Goal: Task Accomplishment & Management: Use online tool/utility

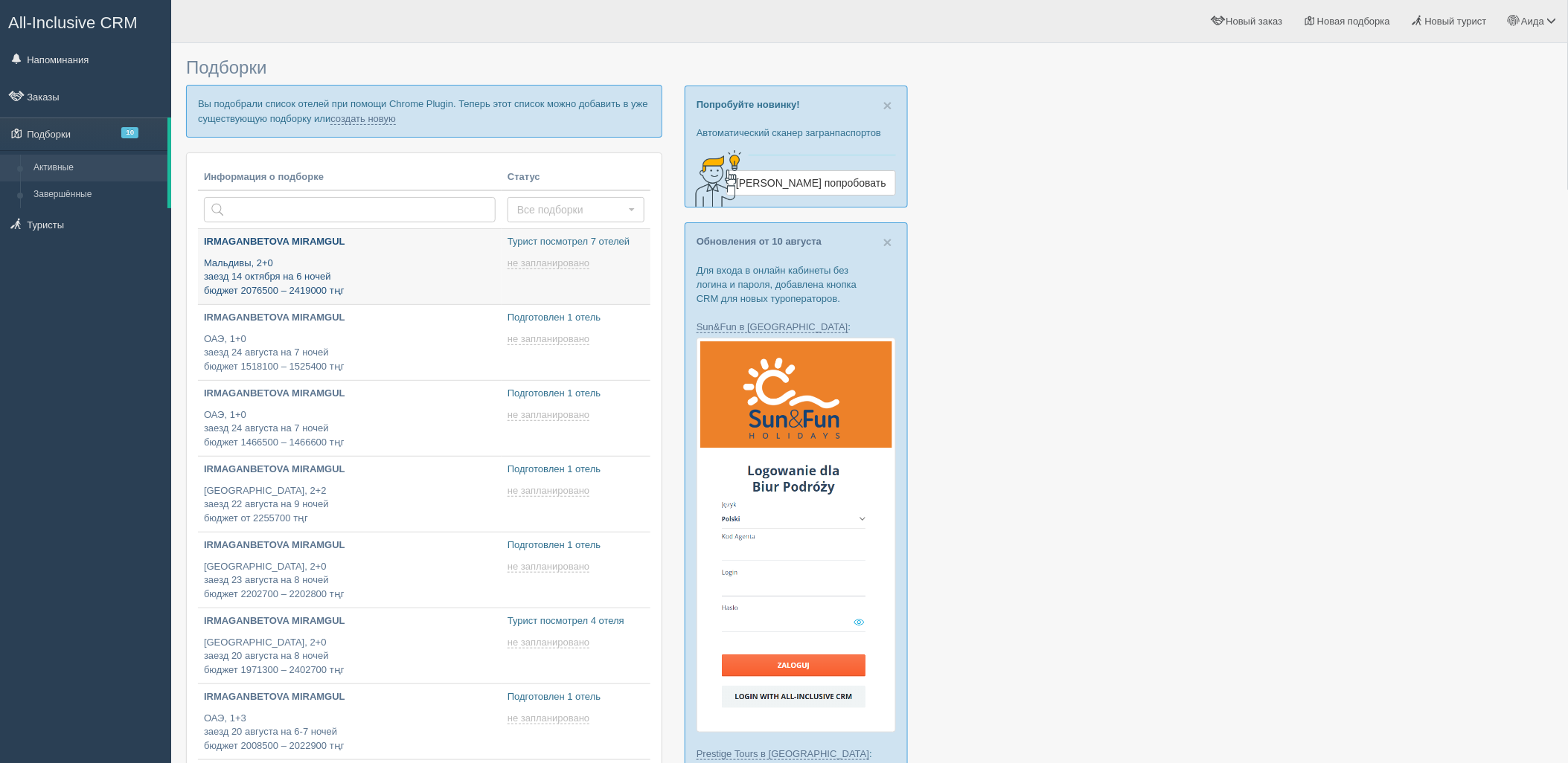
type input "[DATE] 12:20"
type input "[DATE] 12:55"
drag, startPoint x: 346, startPoint y: 114, endPoint x: 354, endPoint y: 117, distance: 8.5
click at [346, 114] on link "создать новую" at bounding box center [363, 119] width 65 height 12
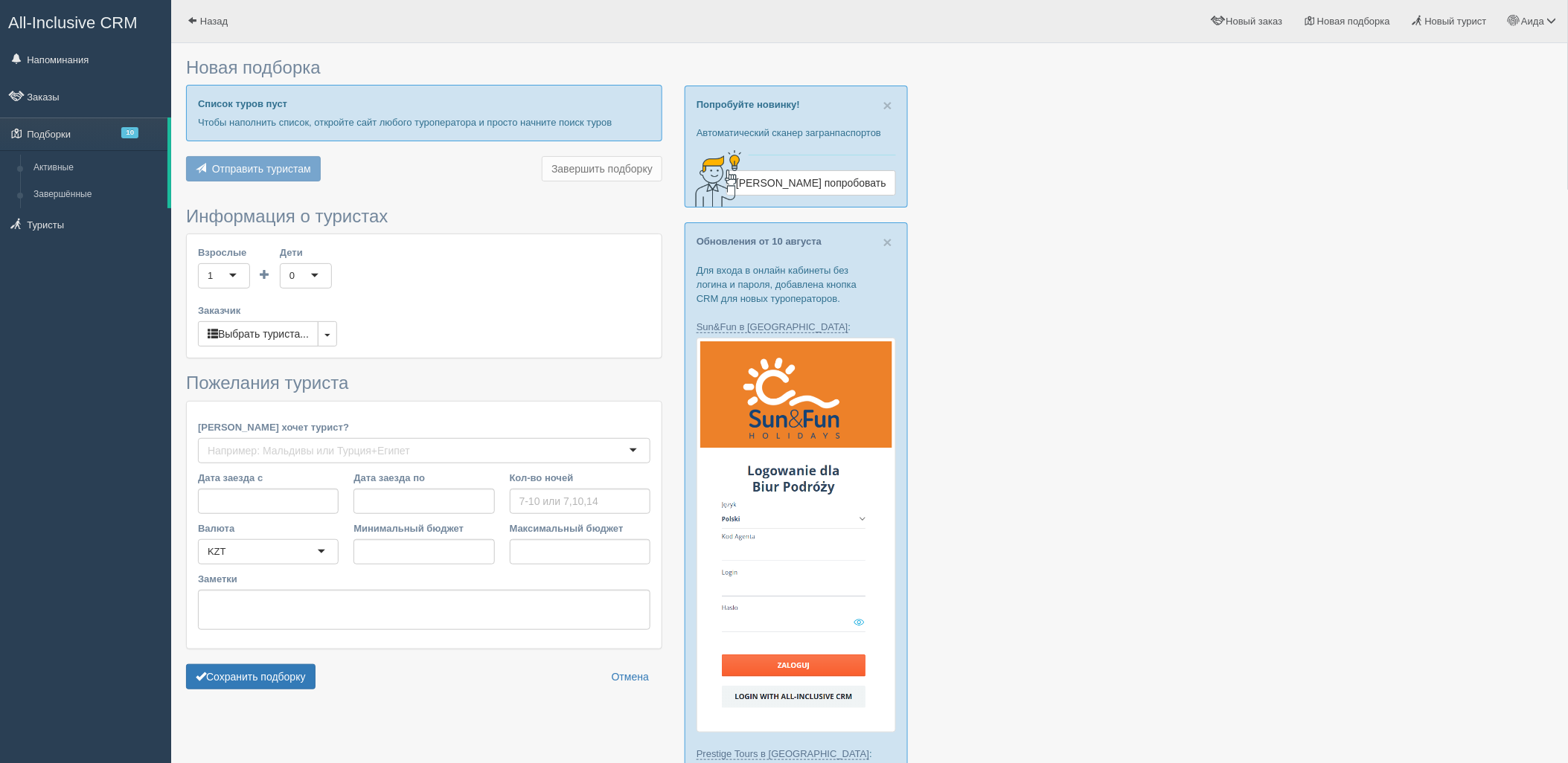
type input "6-7"
type input "920000"
type input "1207800"
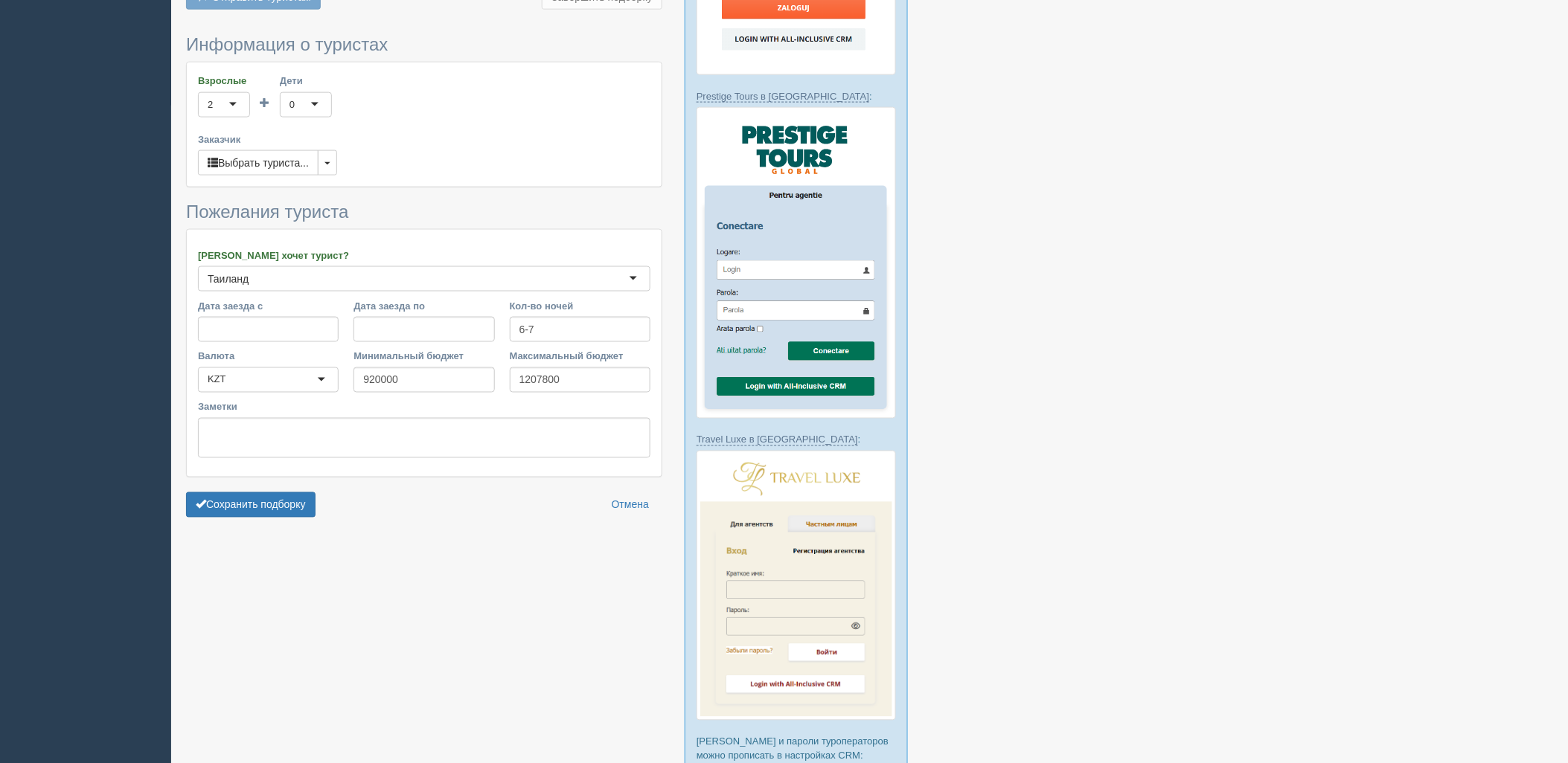
scroll to position [766, 0]
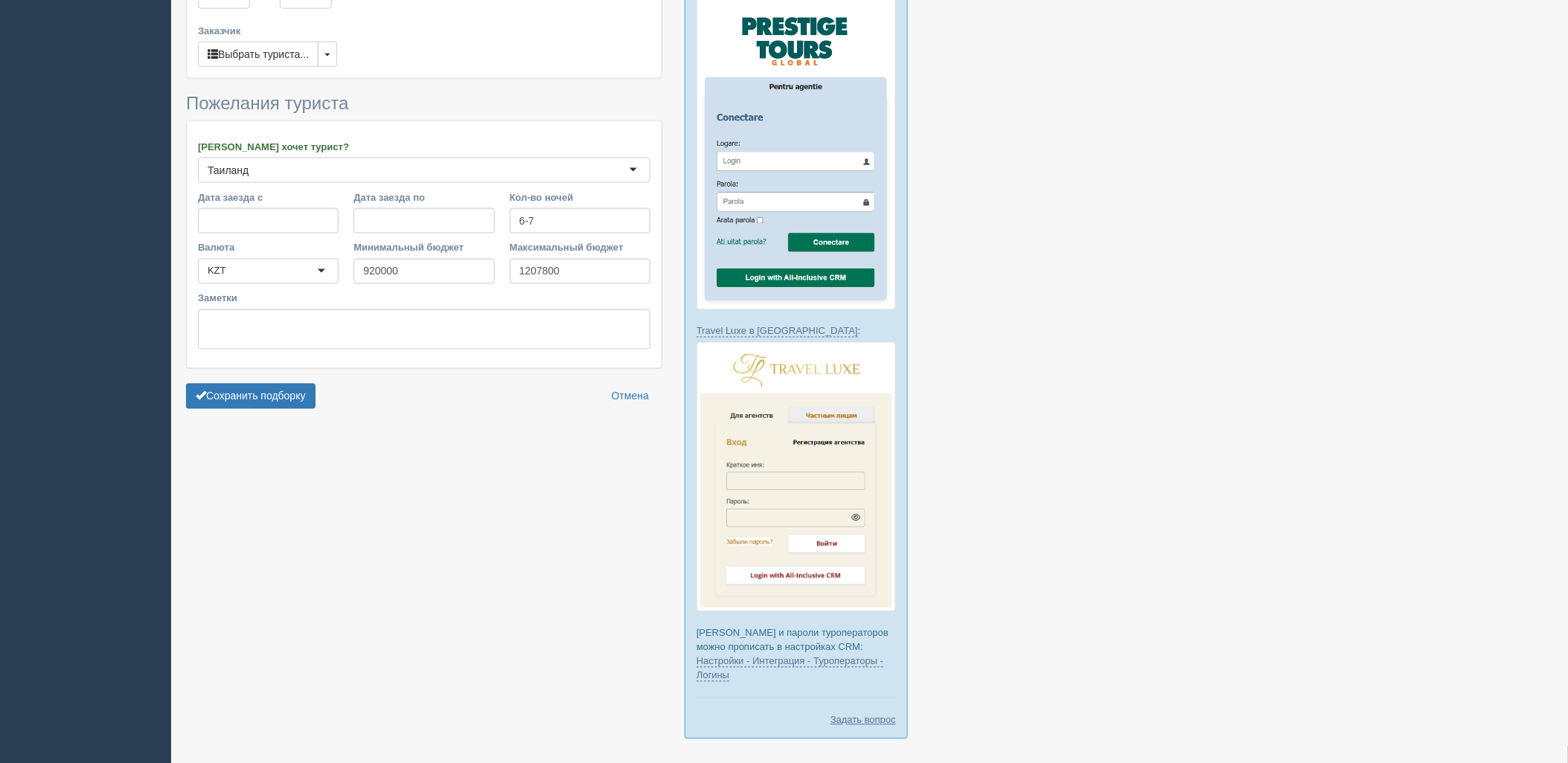
click at [237, 356] on form "Информация о туристах Взрослые 2 2 1 2 3 4 5 6 7 8 9 10 11 12 13 14 15 16 17 18…" at bounding box center [424, 171] width 476 height 490
click at [257, 384] on button "Сохранить подборку" at bounding box center [251, 396] width 130 height 25
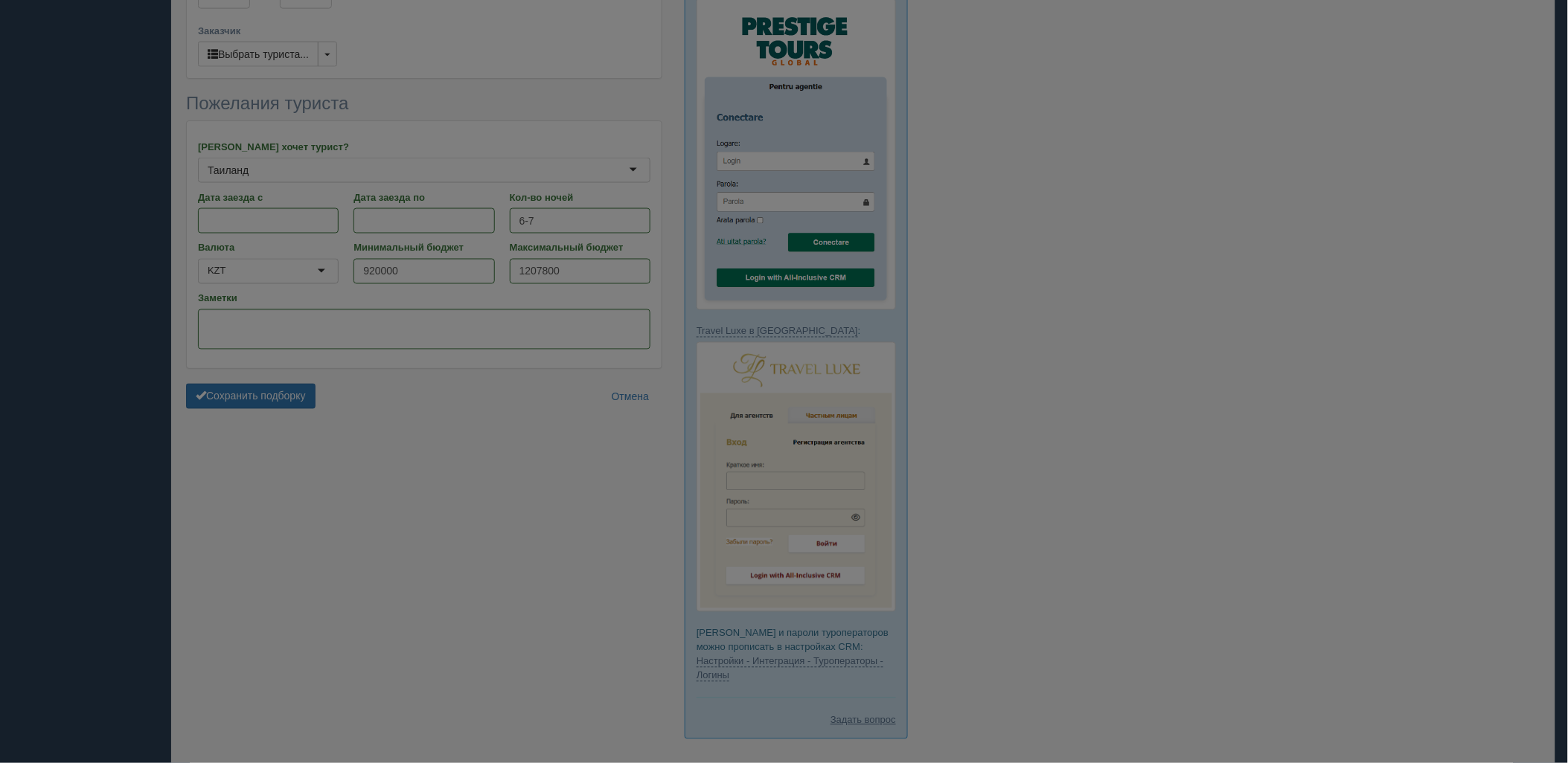
scroll to position [755, 0]
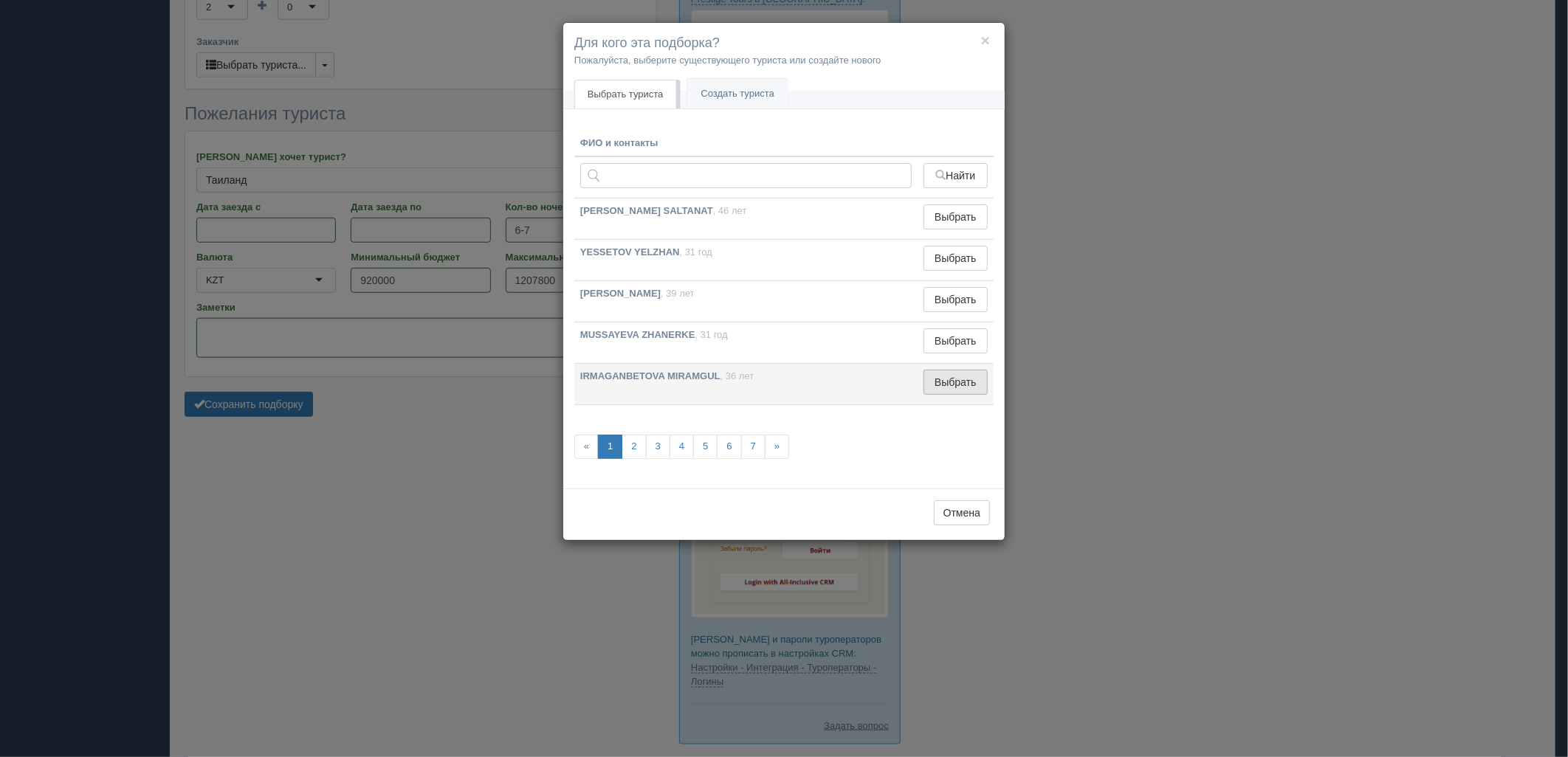
click at [953, 386] on button "Выбрать" at bounding box center [956, 382] width 64 height 25
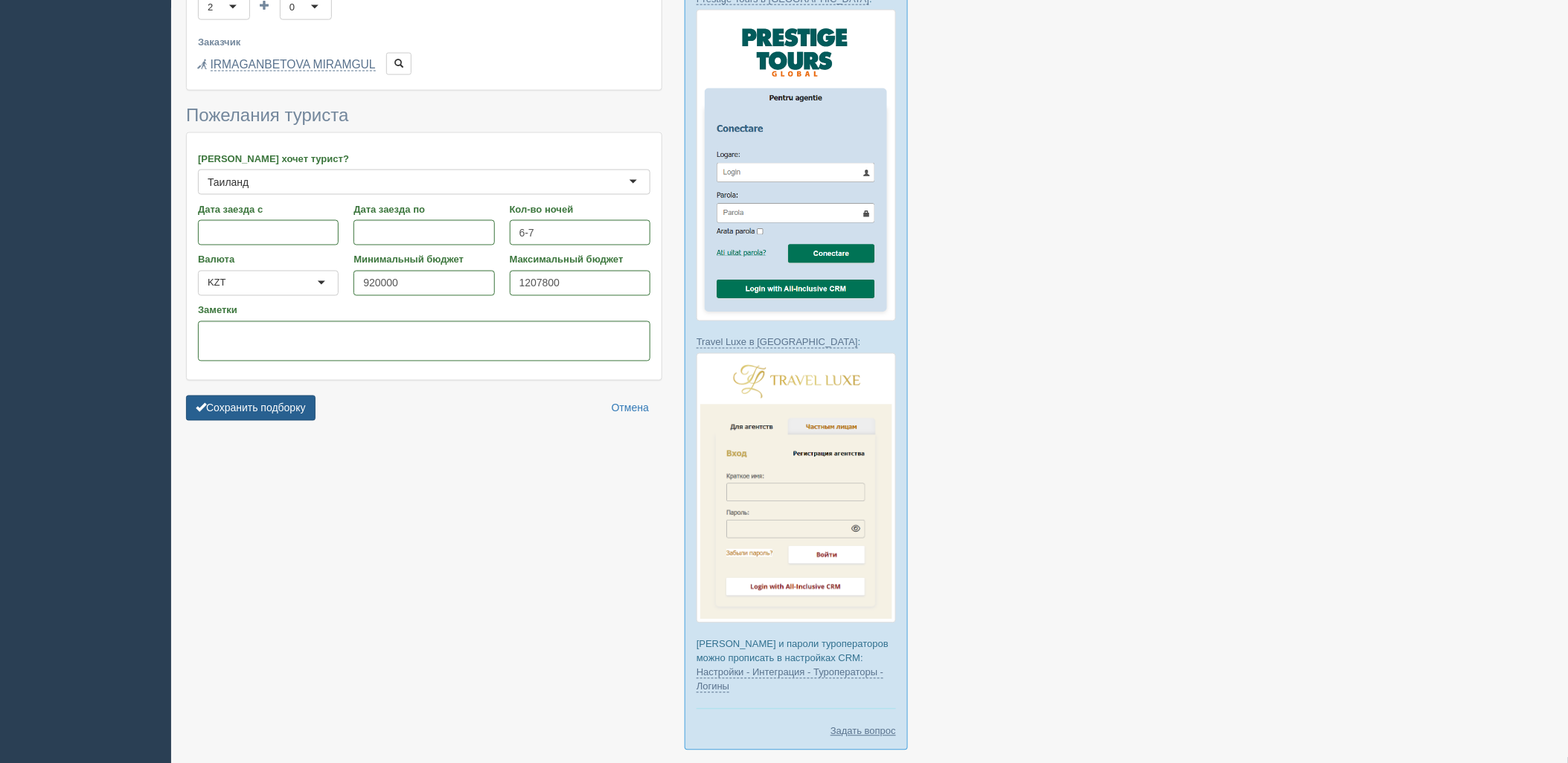
click at [209, 396] on button "Сохранить подборку" at bounding box center [251, 408] width 130 height 25
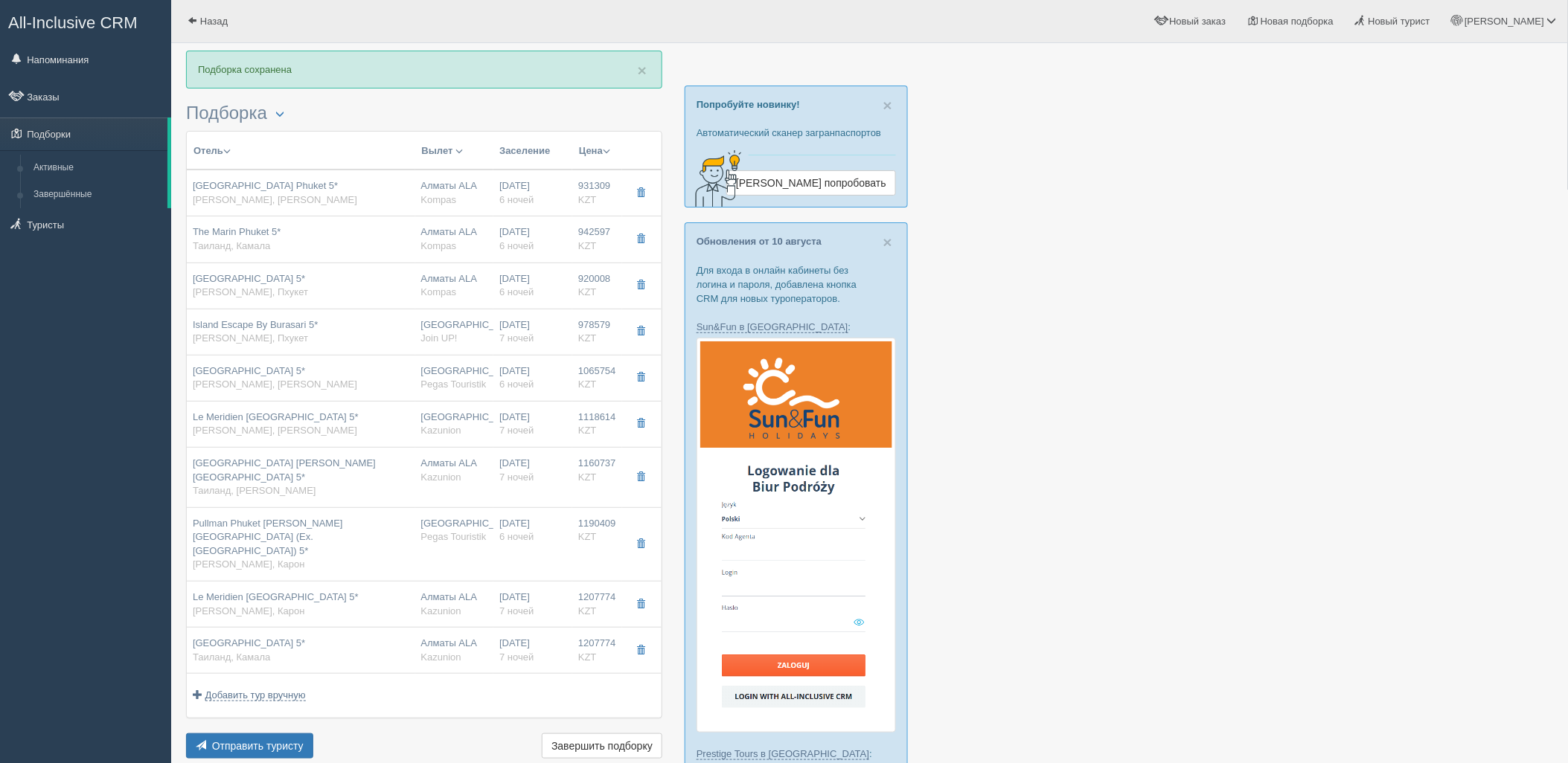
click at [287, 719] on div "Отель Разделить отели... Вылет Выезд Авиа Автобус Заселение Цена Дешёвые вначале" at bounding box center [424, 447] width 476 height 632
click at [298, 734] on button "Отправить туристу Отправить" at bounding box center [250, 746] width 127 height 25
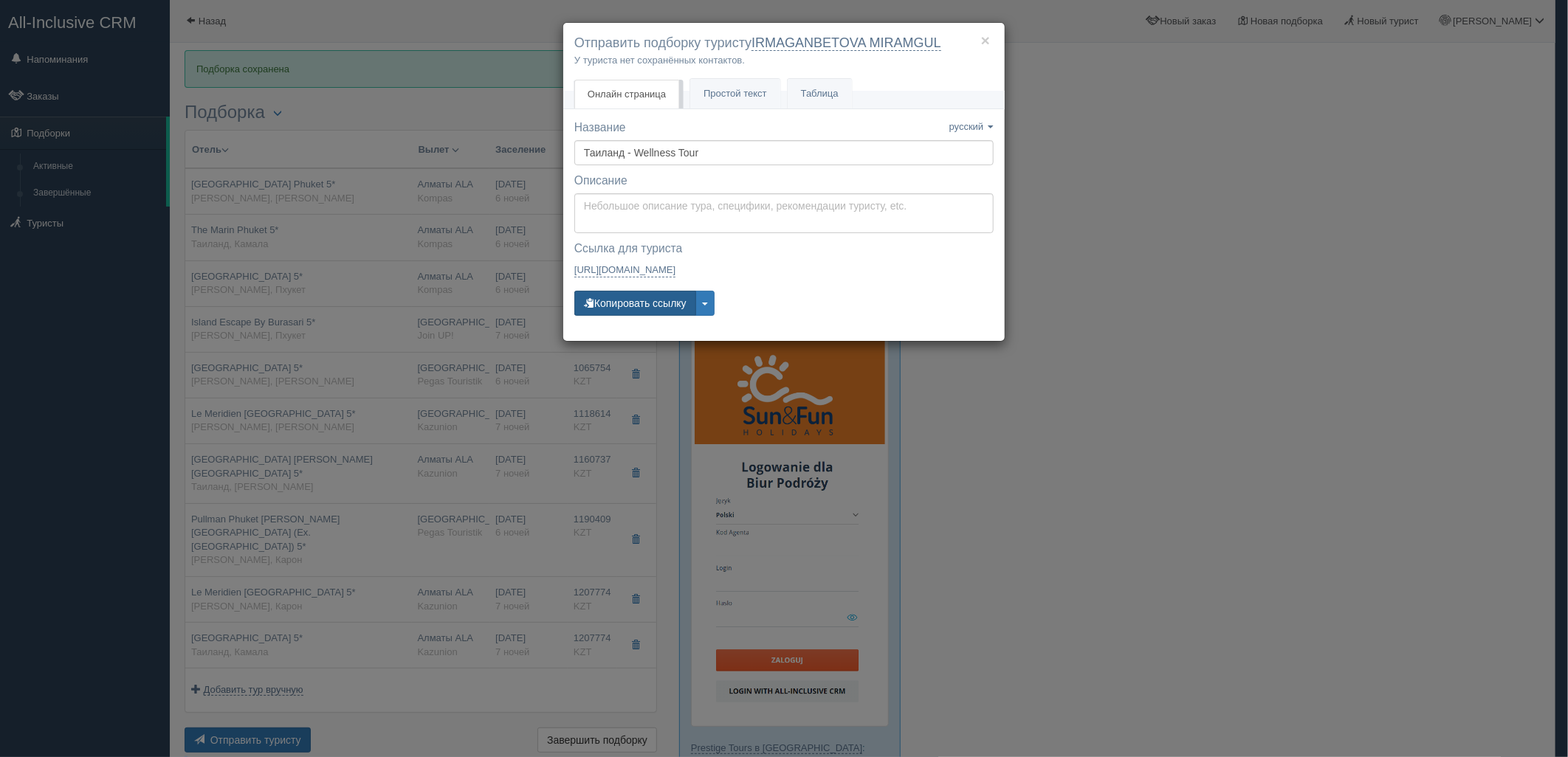
click at [633, 308] on button "Копировать ссылку" at bounding box center [635, 303] width 122 height 25
click at [681, 297] on button "Копировать ссылку" at bounding box center [635, 303] width 122 height 25
